Goal: Task Accomplishment & Management: Use online tool/utility

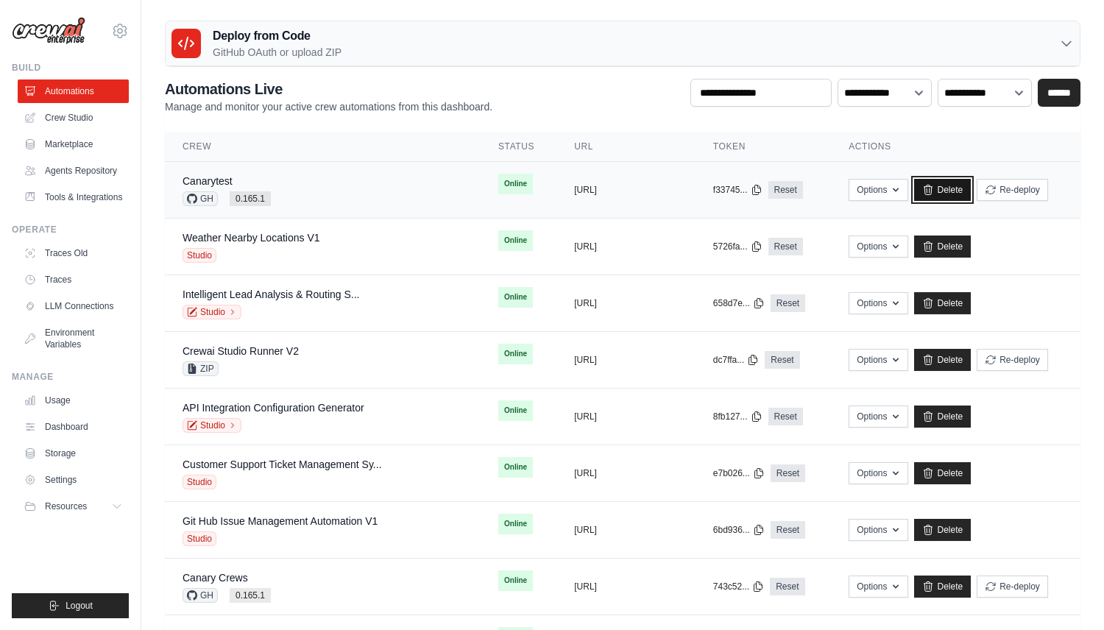
click at [954, 188] on link "Delete" at bounding box center [942, 190] width 57 height 22
click at [953, 186] on link "Delete" at bounding box center [942, 190] width 57 height 22
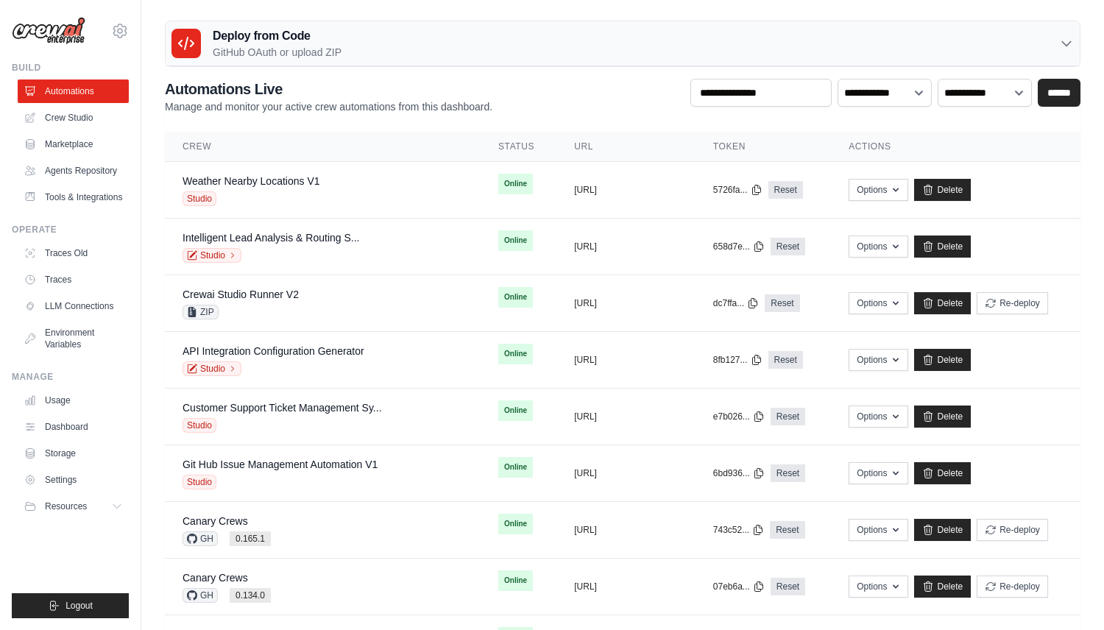
click at [233, 62] on div "Deploy from Code GitHub OAuth or upload ZIP" at bounding box center [623, 43] width 914 height 45
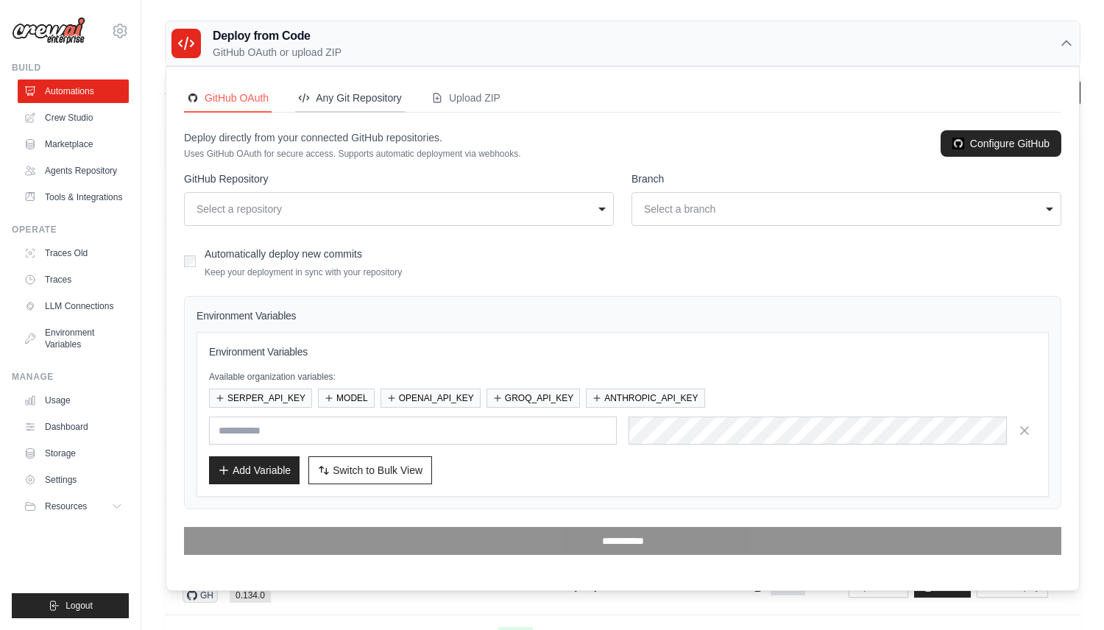
click at [379, 91] on div "Any Git Repository" at bounding box center [350, 98] width 104 height 15
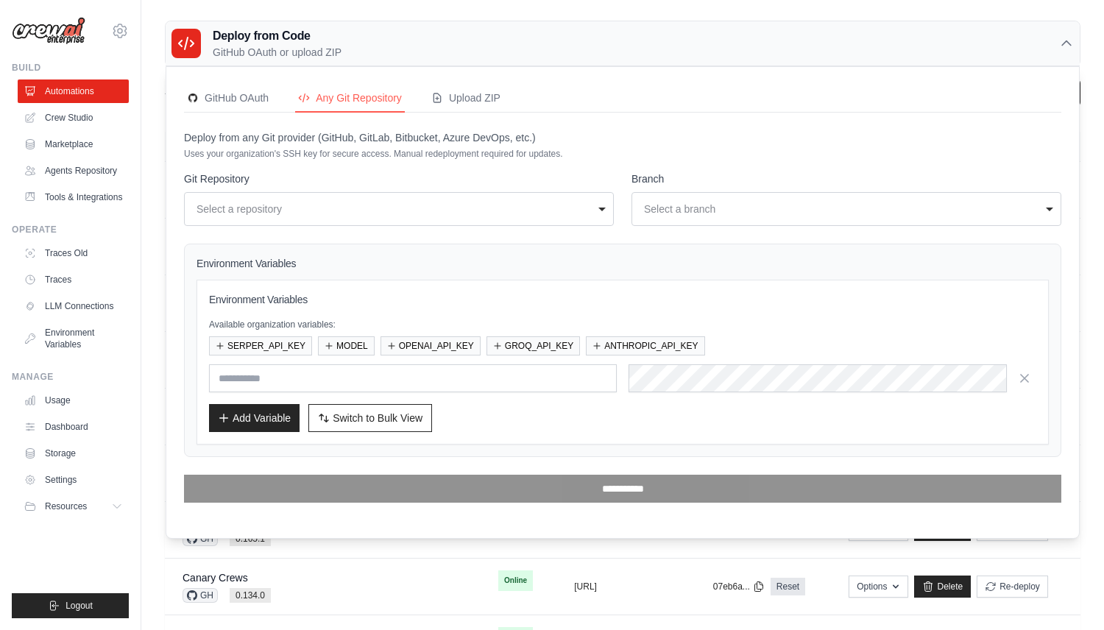
click at [360, 202] on div "Select a repository" at bounding box center [395, 209] width 396 height 15
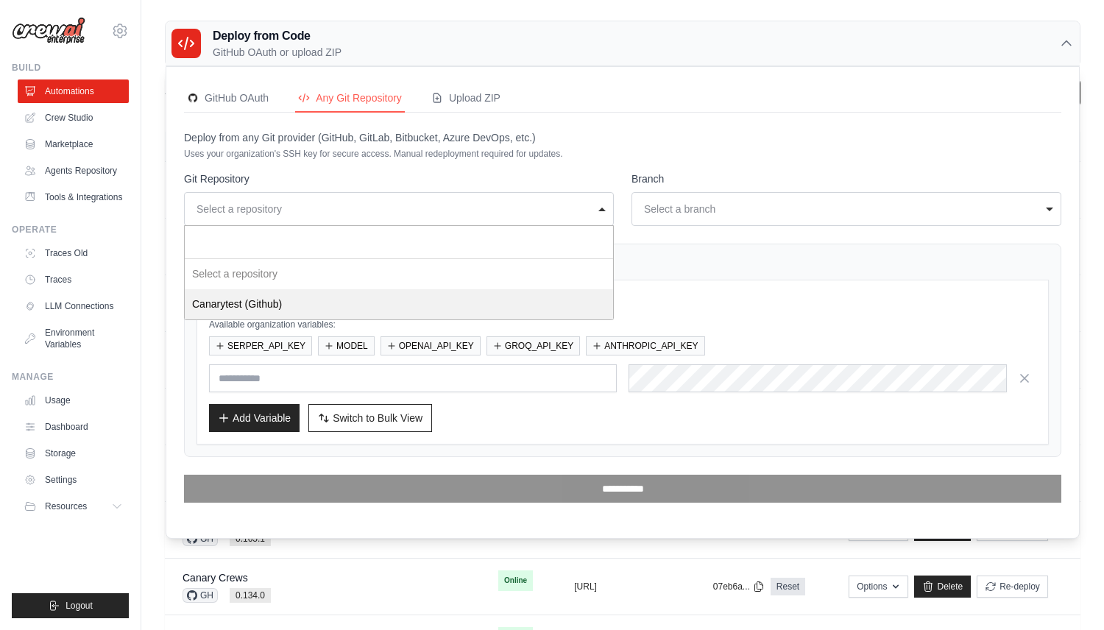
select select "*"
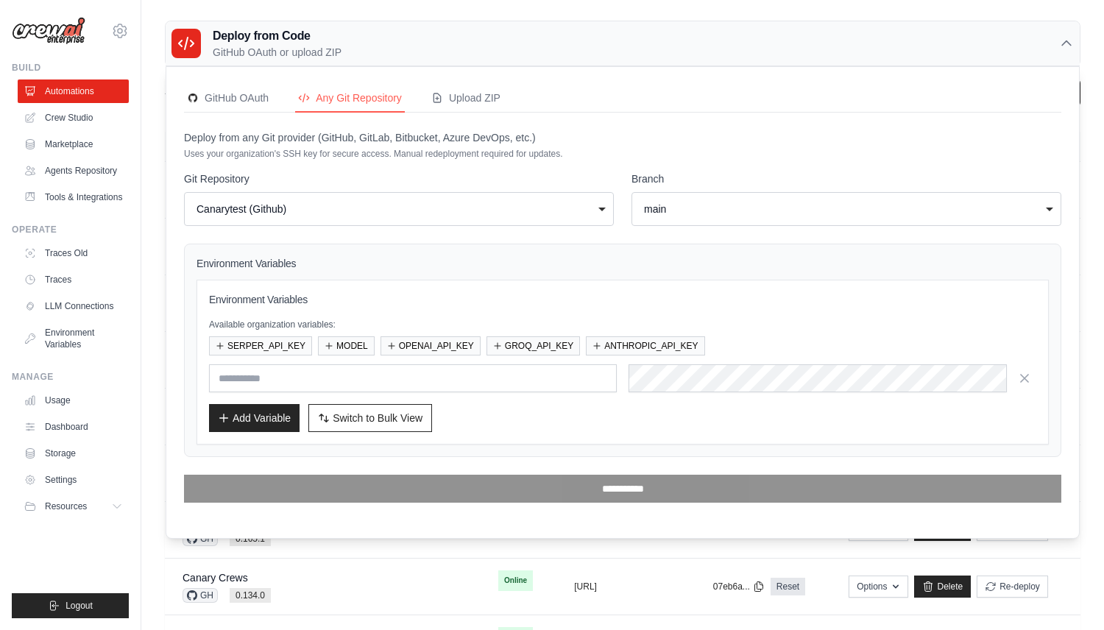
click at [646, 208] on div "main" at bounding box center [842, 209] width 396 height 15
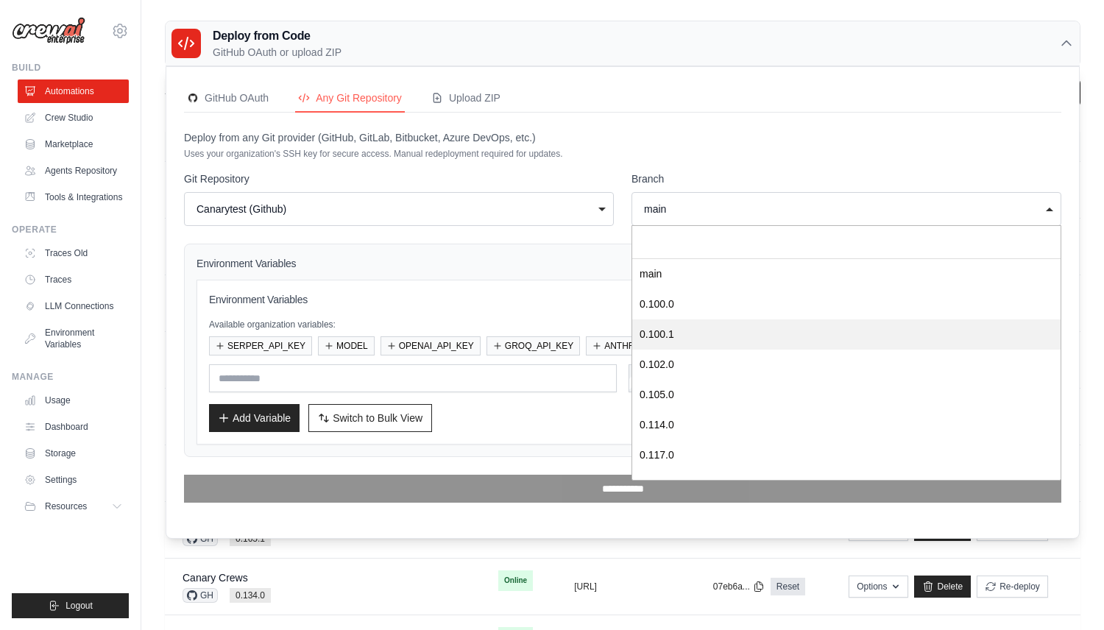
scroll to position [292, 0]
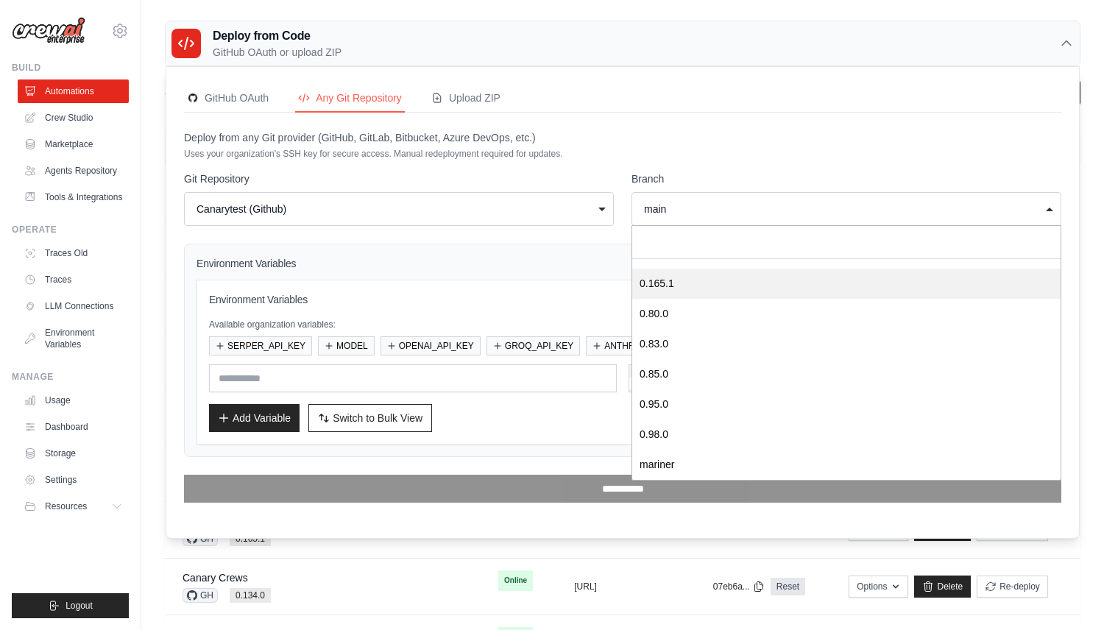
select select "*******"
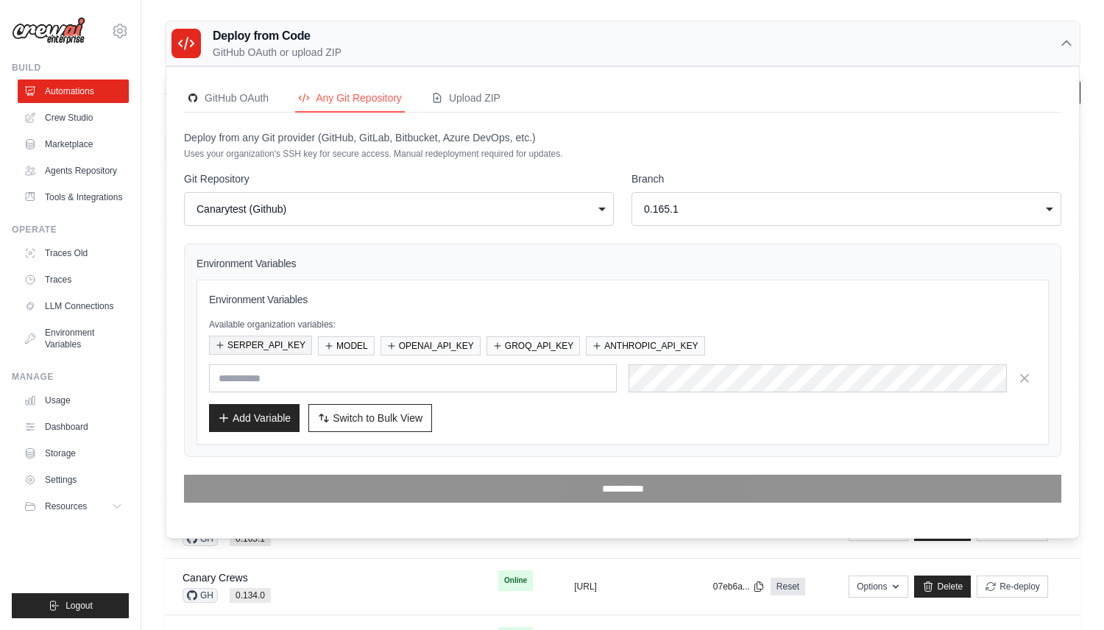
click at [261, 345] on button "SERPER_API_KEY" at bounding box center [260, 345] width 103 height 19
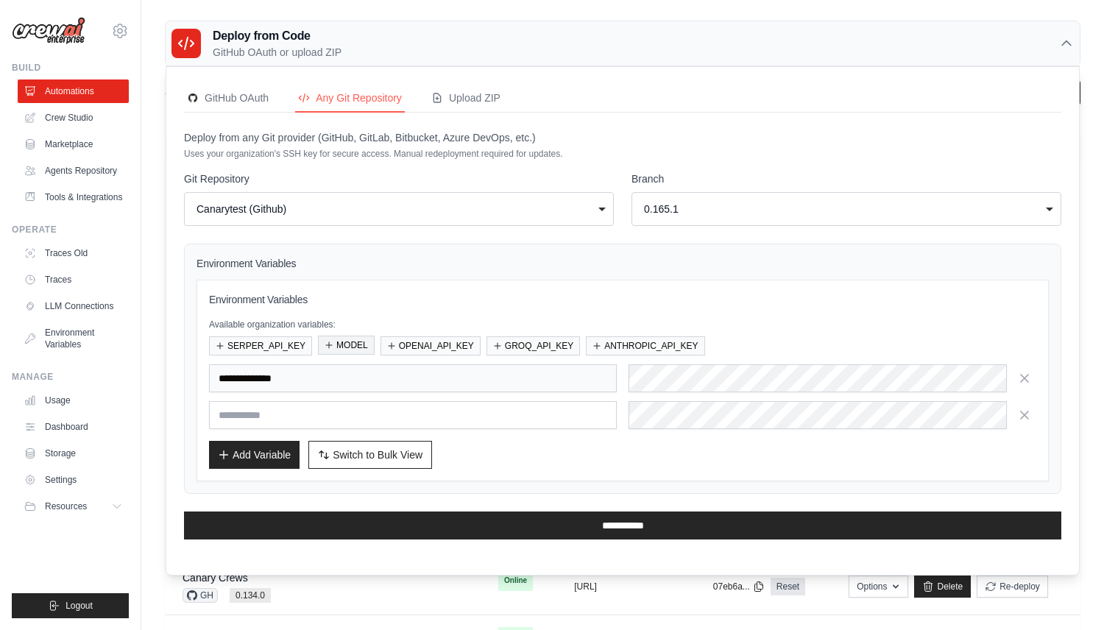
click at [350, 345] on button "MODEL" at bounding box center [346, 345] width 57 height 19
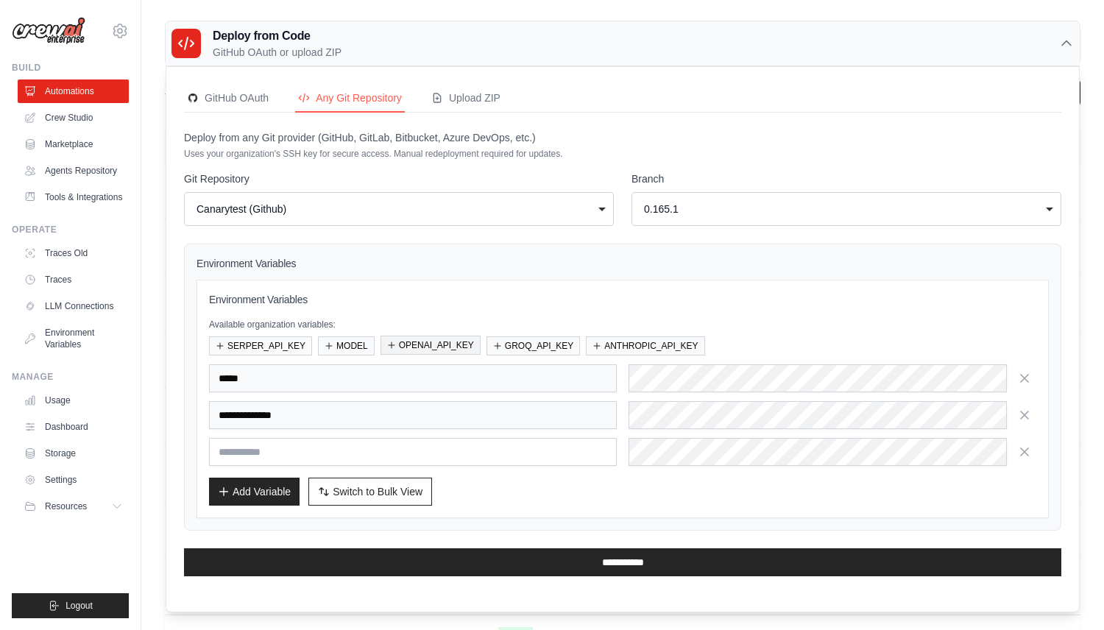
click at [415, 345] on button "OPENAI_API_KEY" at bounding box center [431, 345] width 100 height 19
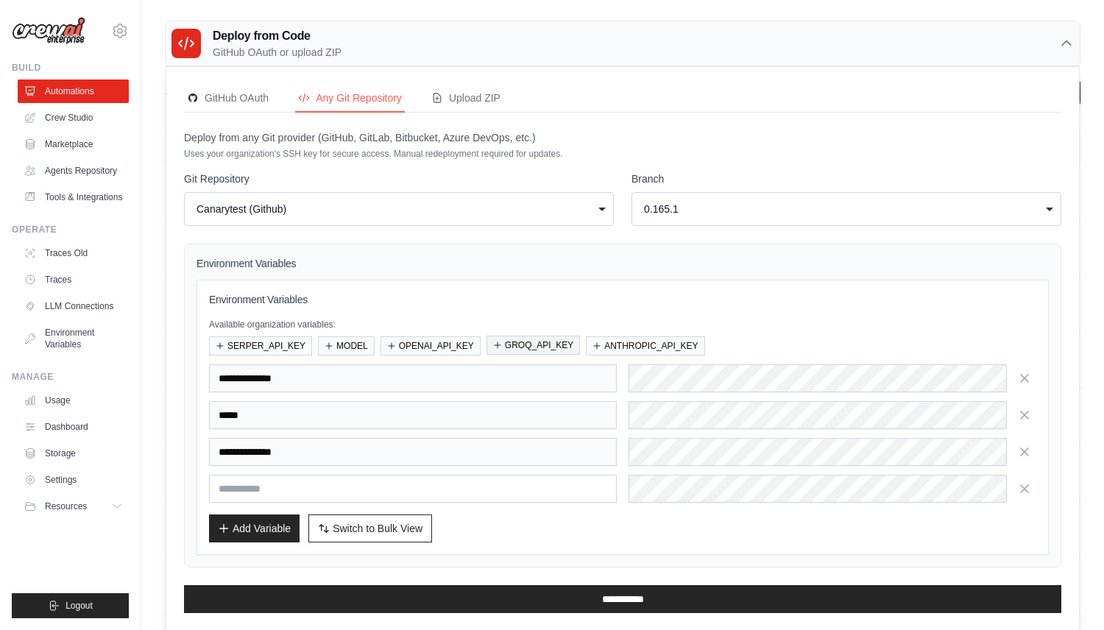
click at [518, 345] on button "GROQ_API_KEY" at bounding box center [534, 345] width 94 height 19
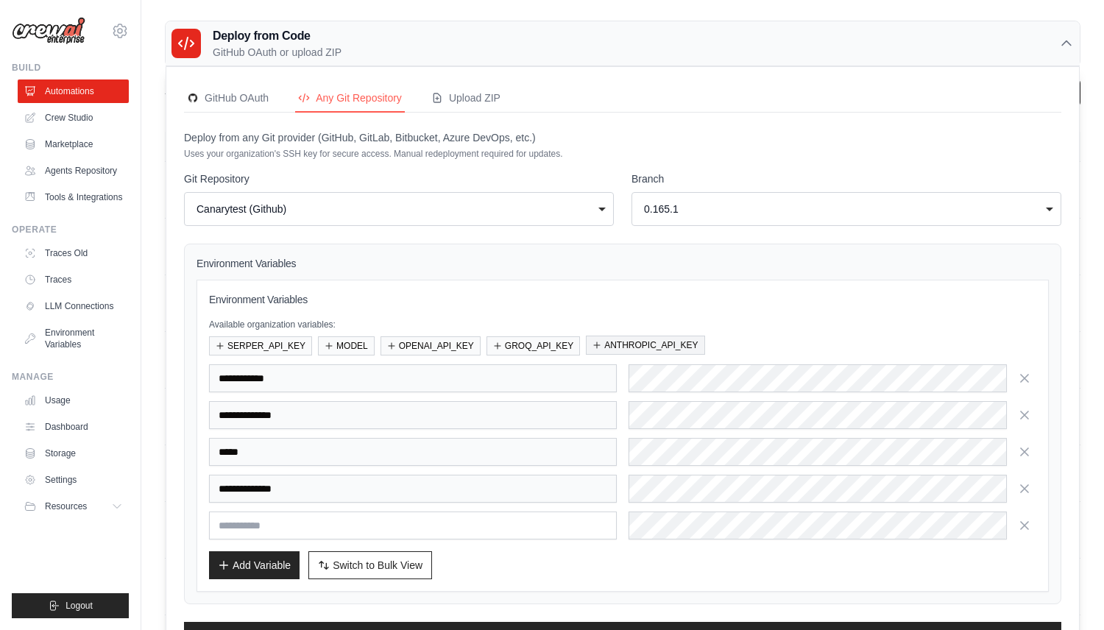
click at [596, 344] on icon "button" at bounding box center [597, 345] width 9 height 9
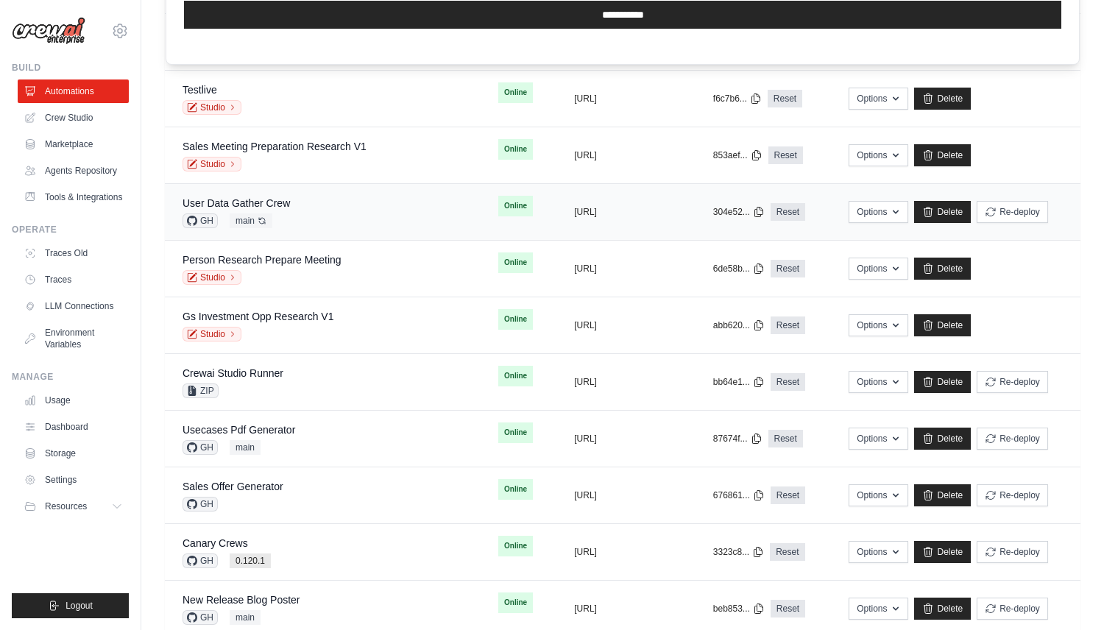
scroll to position [616, 0]
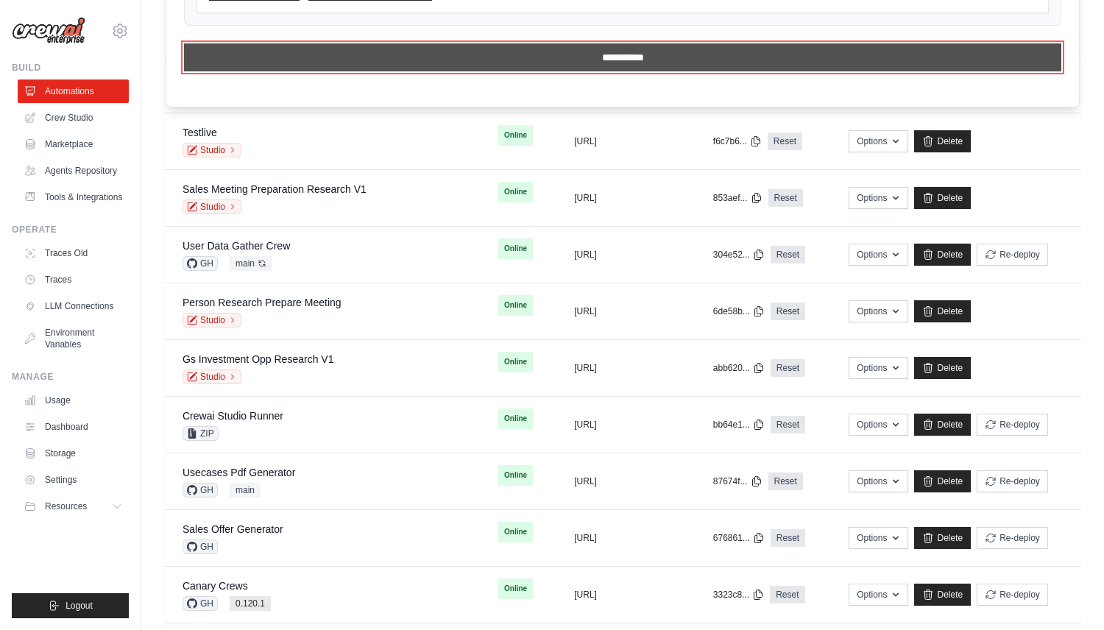
click at [624, 65] on input "**********" at bounding box center [623, 57] width 878 height 28
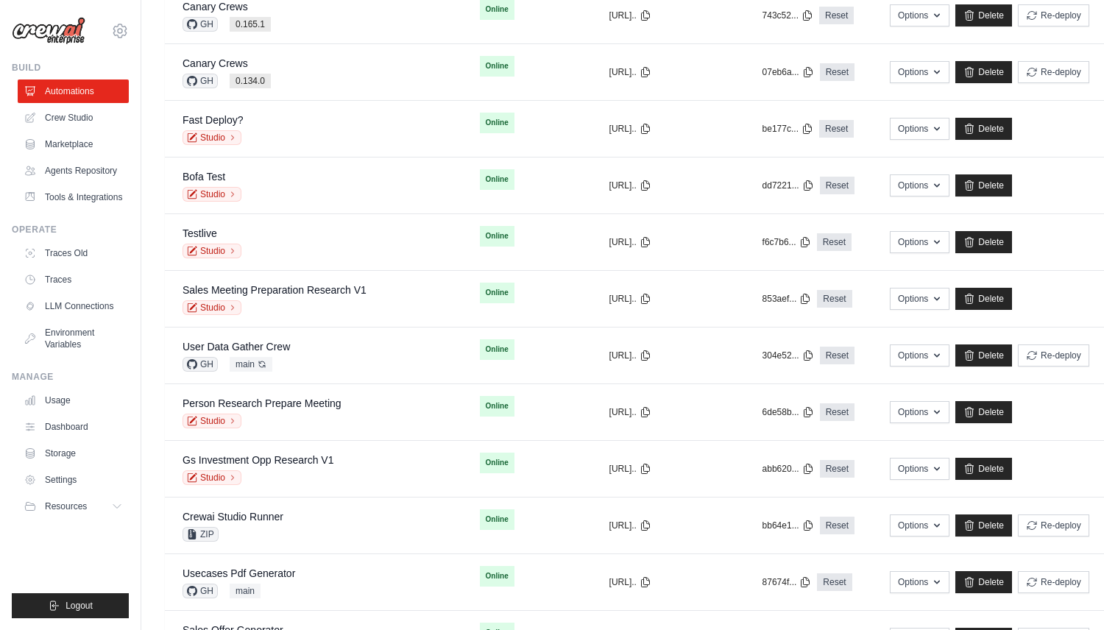
scroll to position [0, 0]
